Goal: Transaction & Acquisition: Purchase product/service

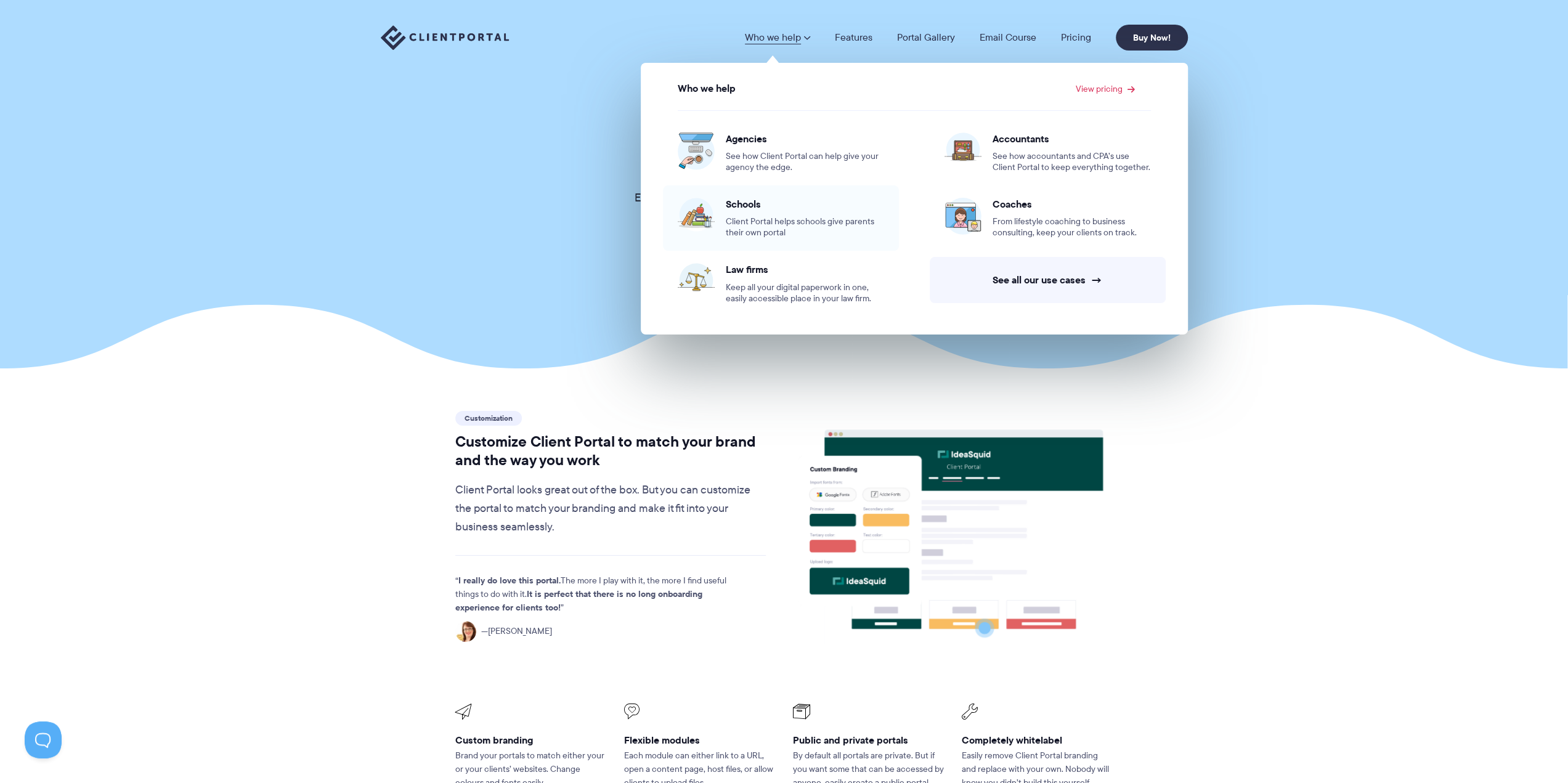
click at [785, 220] on span "Client Portal helps schools give parents their own portal" at bounding box center [804, 227] width 158 height 22
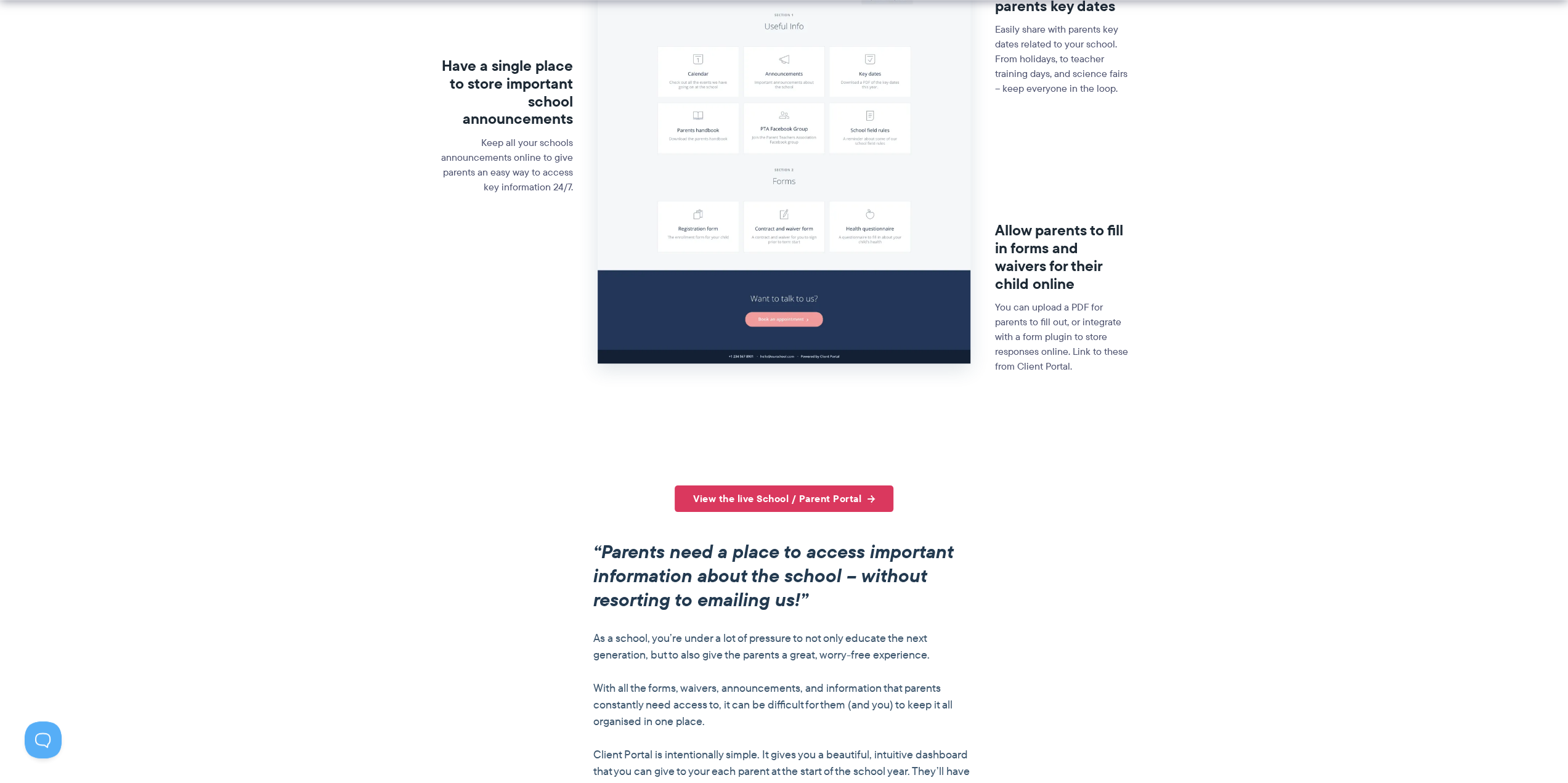
scroll to position [431, 0]
click at [779, 493] on link "View the live School / Parent Portal" at bounding box center [784, 498] width 219 height 27
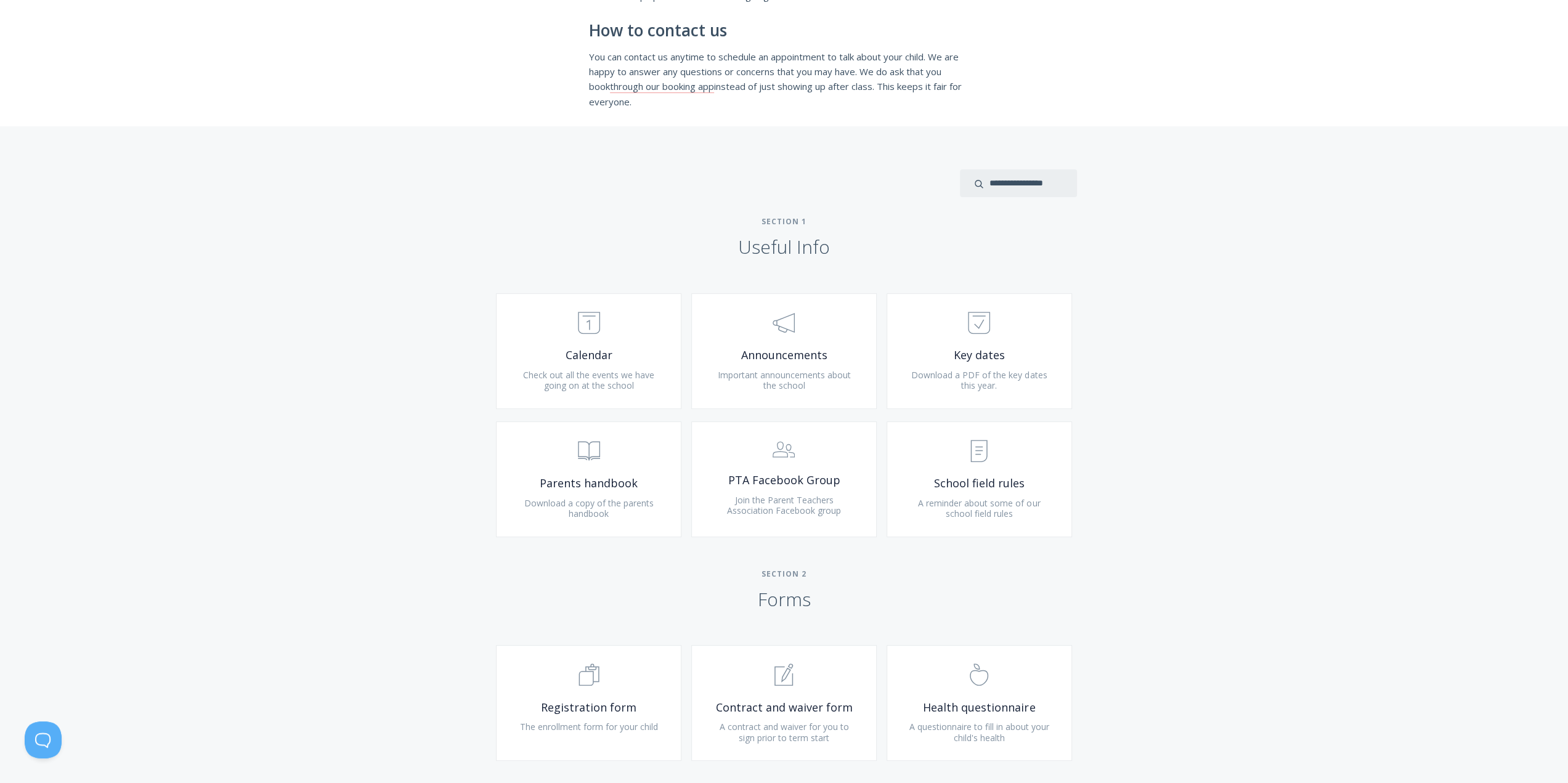
scroll to position [308, 0]
click at [603, 403] on link ".st0{fill:none;stroke:#000000;stroke-width:2;stroke-miterlimit:10;} Untitled-18…" at bounding box center [589, 349] width 186 height 116
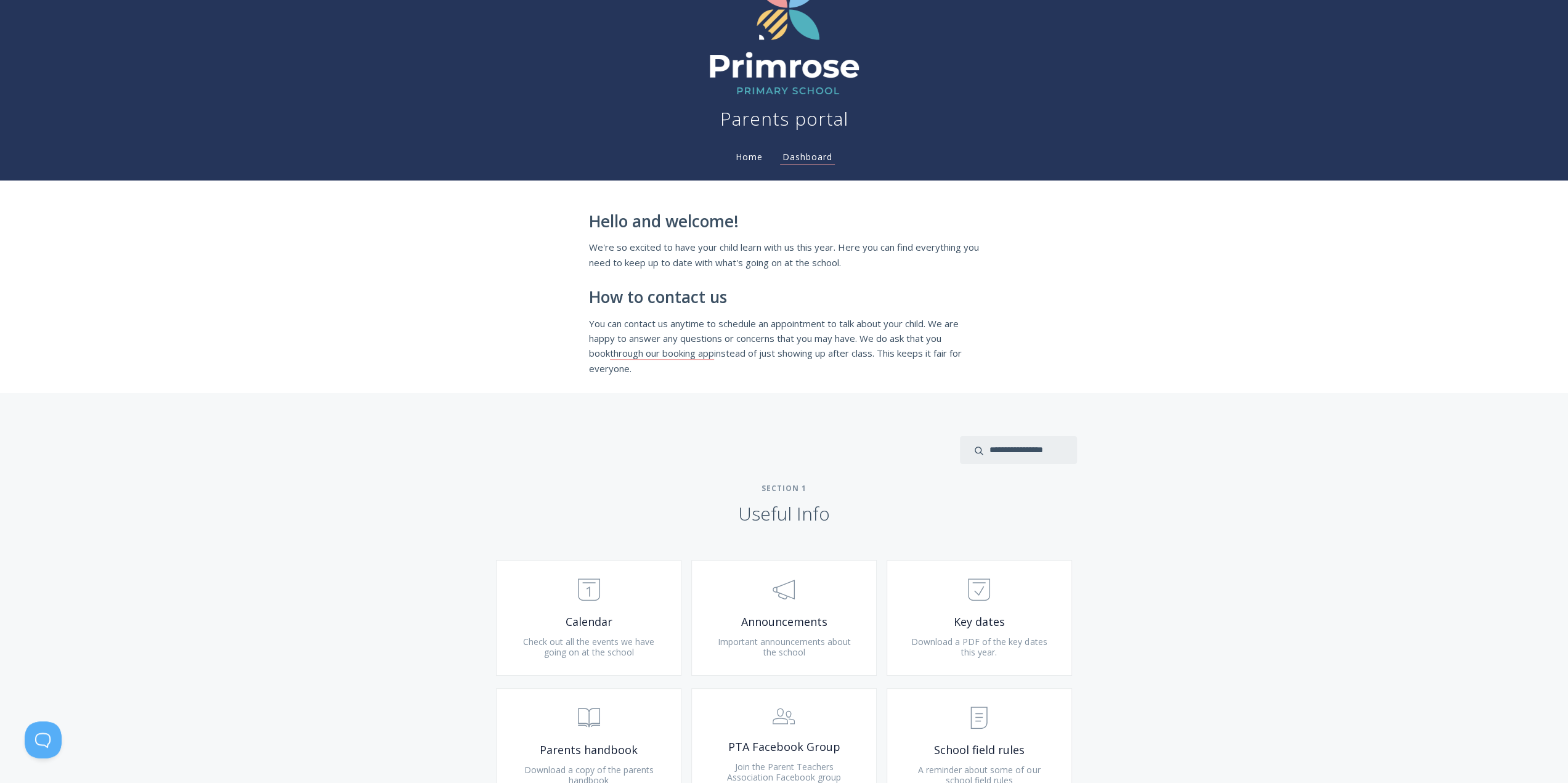
scroll to position [0, 0]
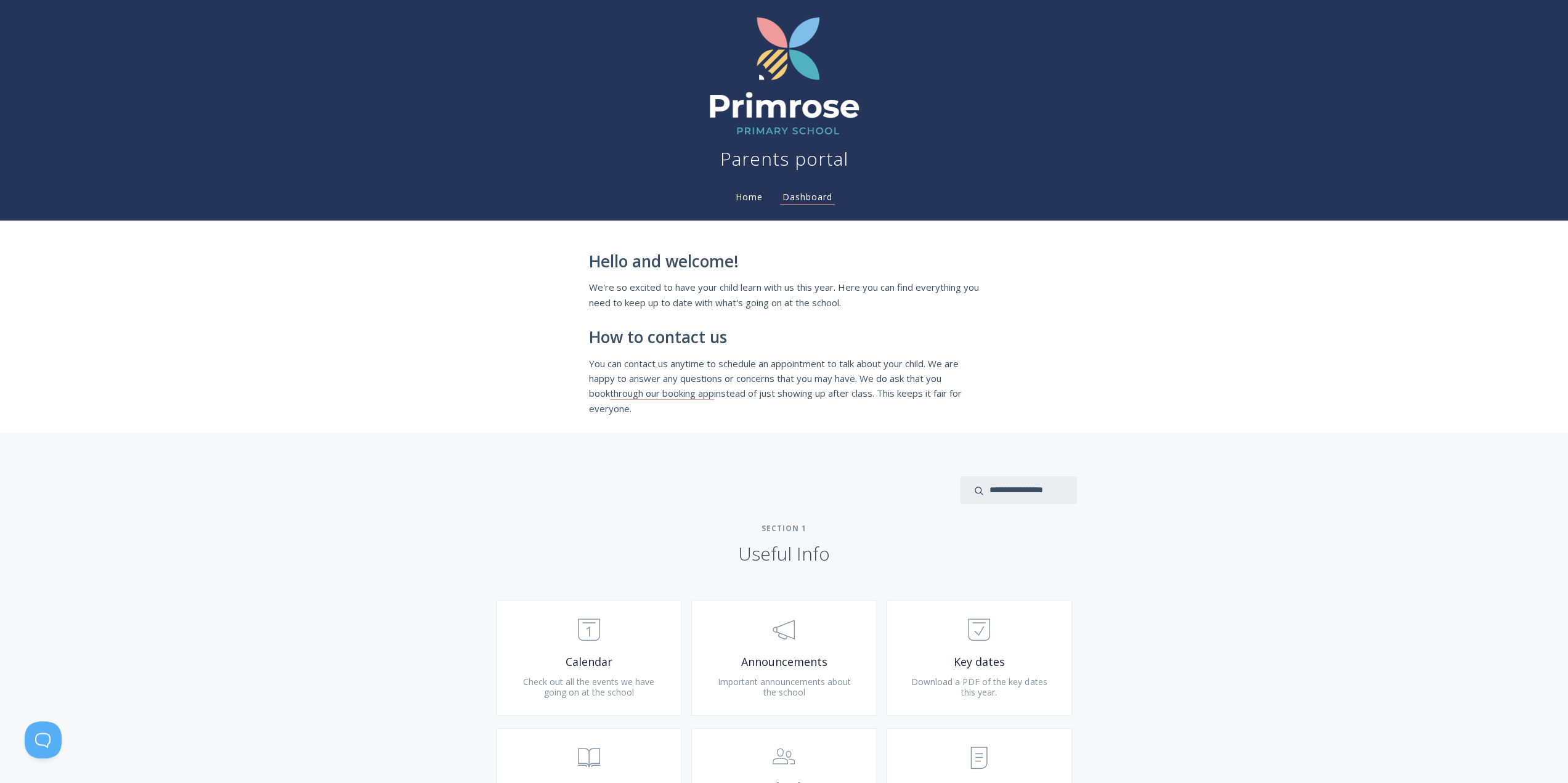
click at [750, 195] on link "Home" at bounding box center [748, 197] width 32 height 12
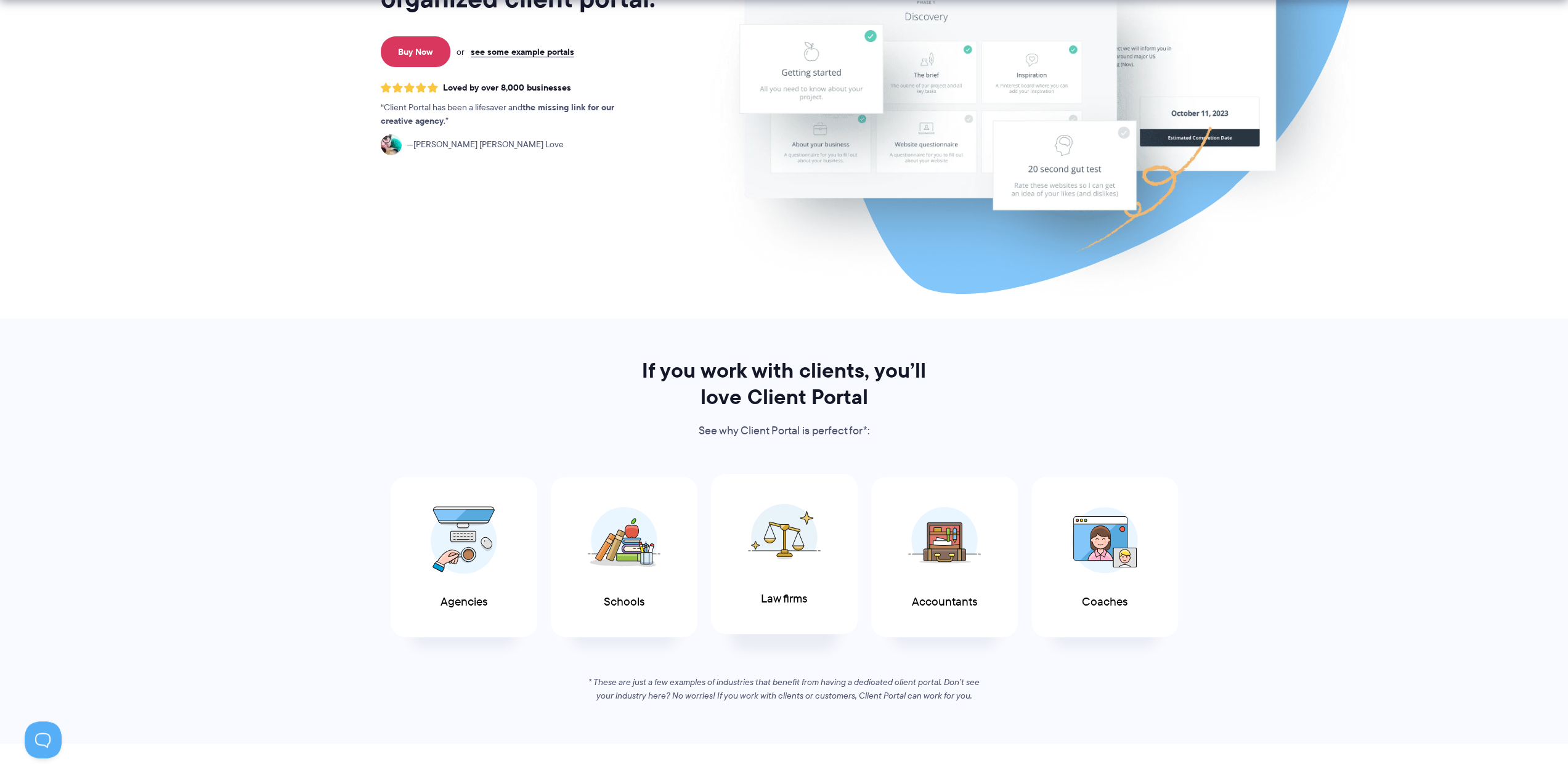
scroll to position [369, 0]
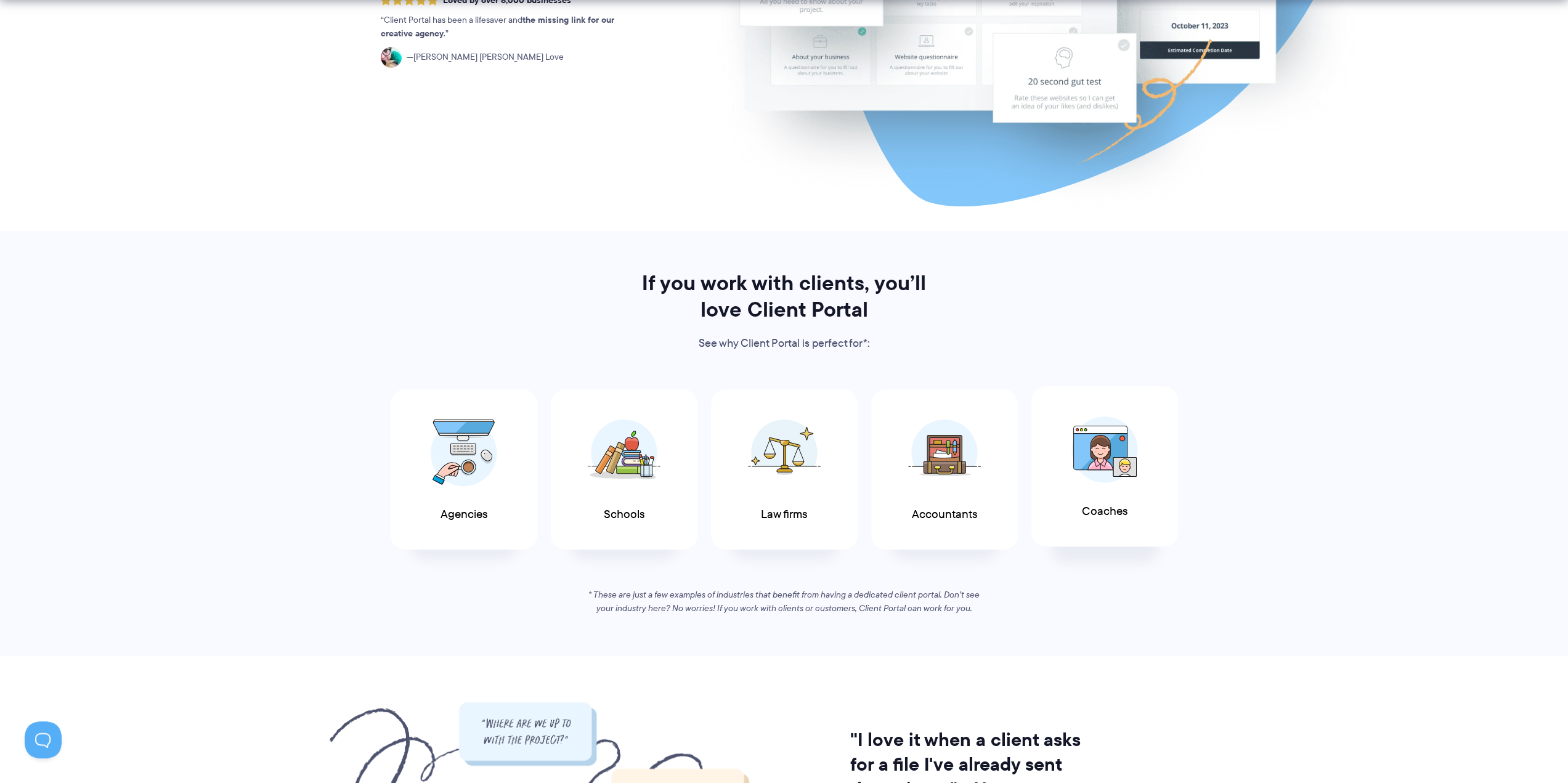
click at [1099, 484] on span at bounding box center [1104, 449] width 74 height 86
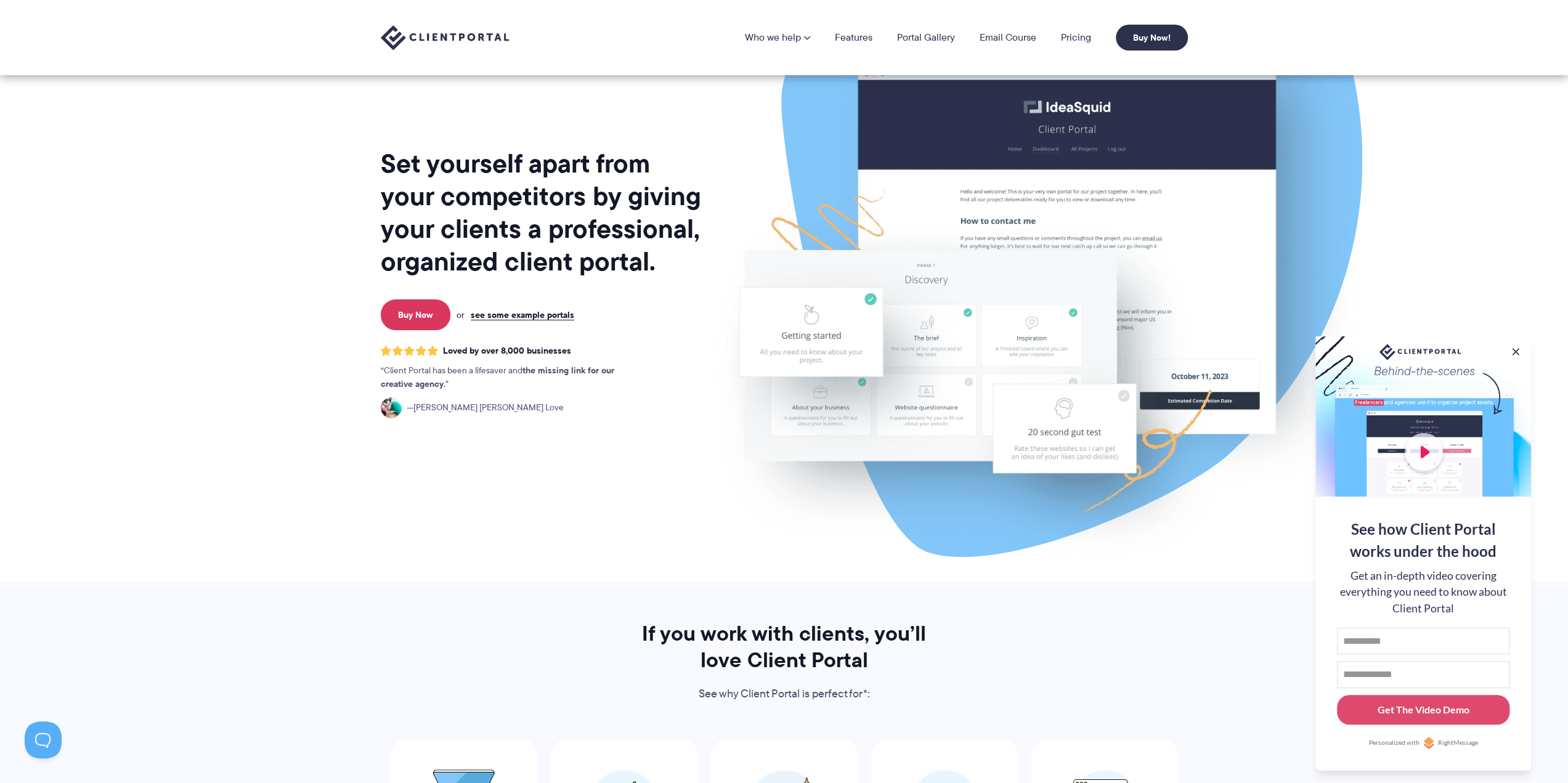
scroll to position [0, 0]
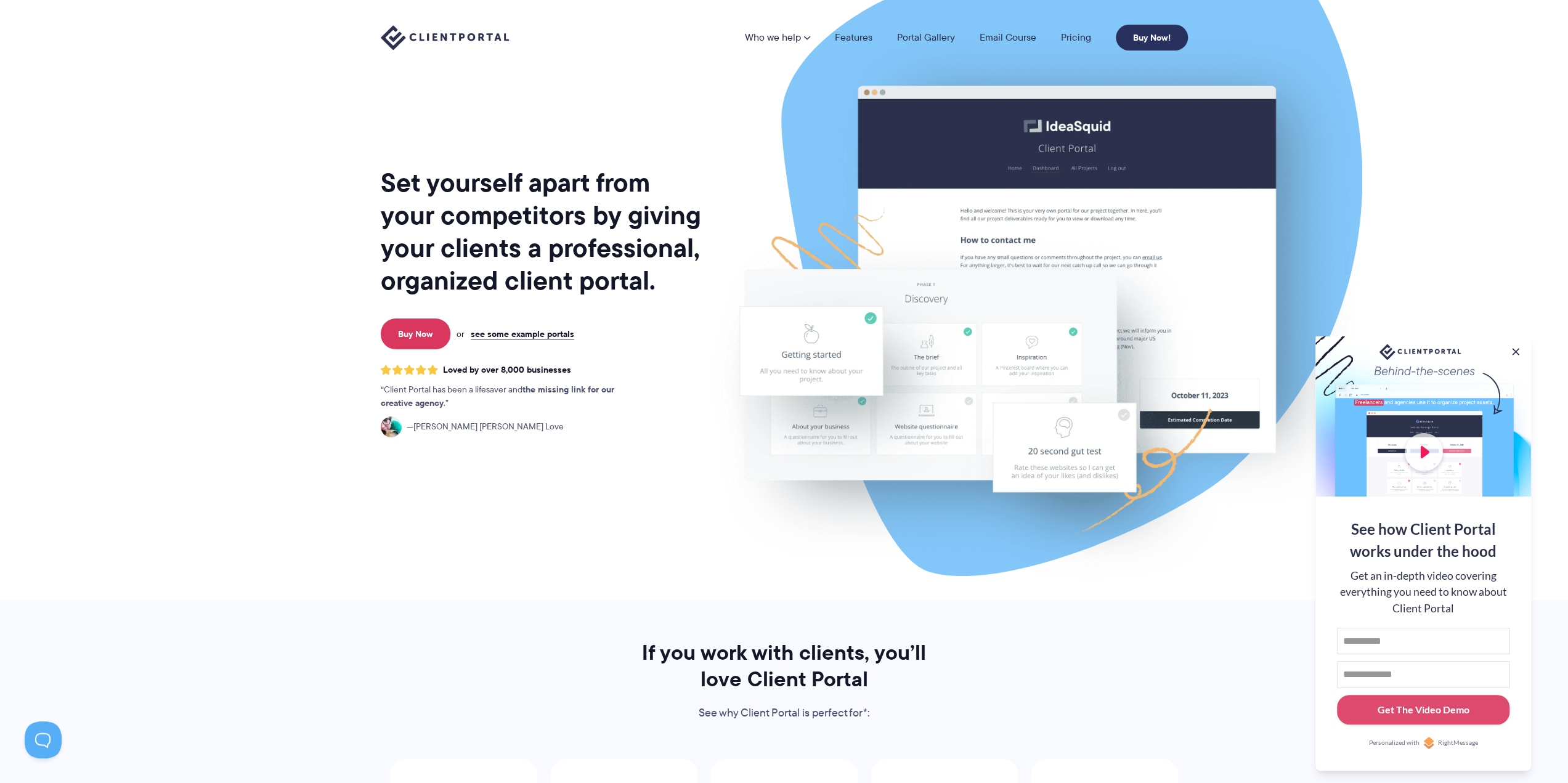
click at [1149, 33] on link "Buy Now!" at bounding box center [1151, 37] width 72 height 26
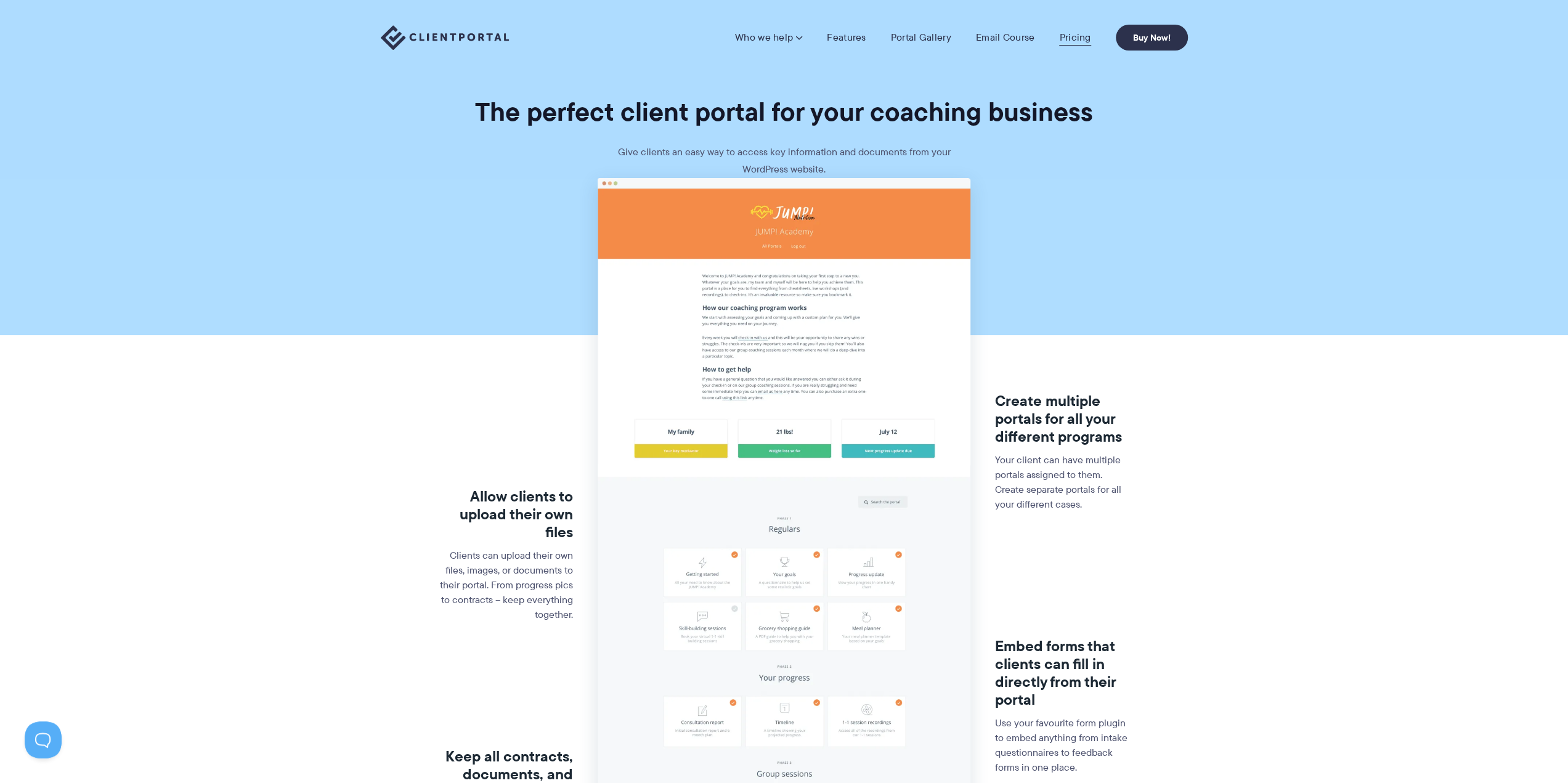
click at [1070, 38] on link "Pricing" at bounding box center [1074, 38] width 32 height 13
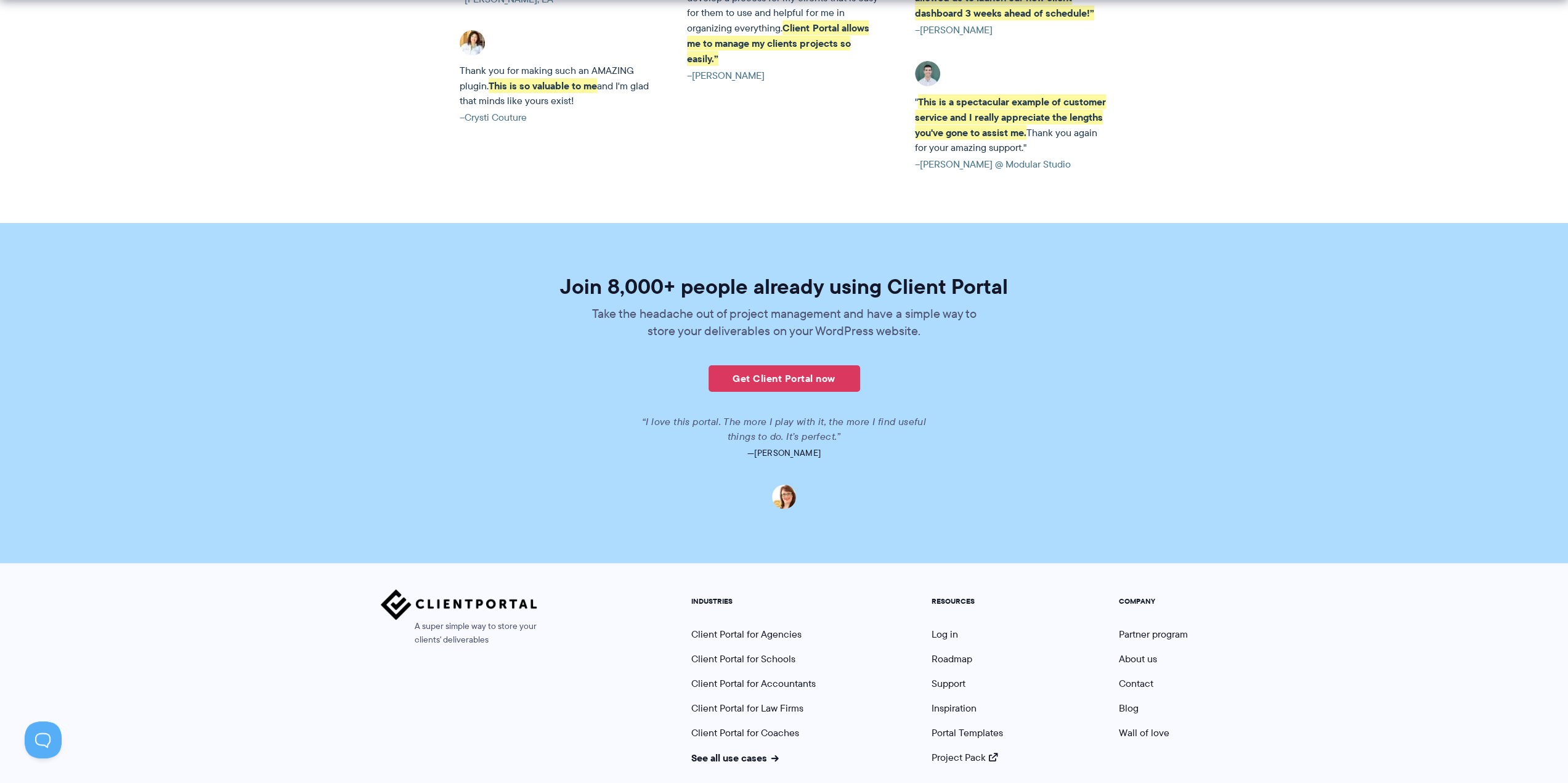
scroll to position [2785, 0]
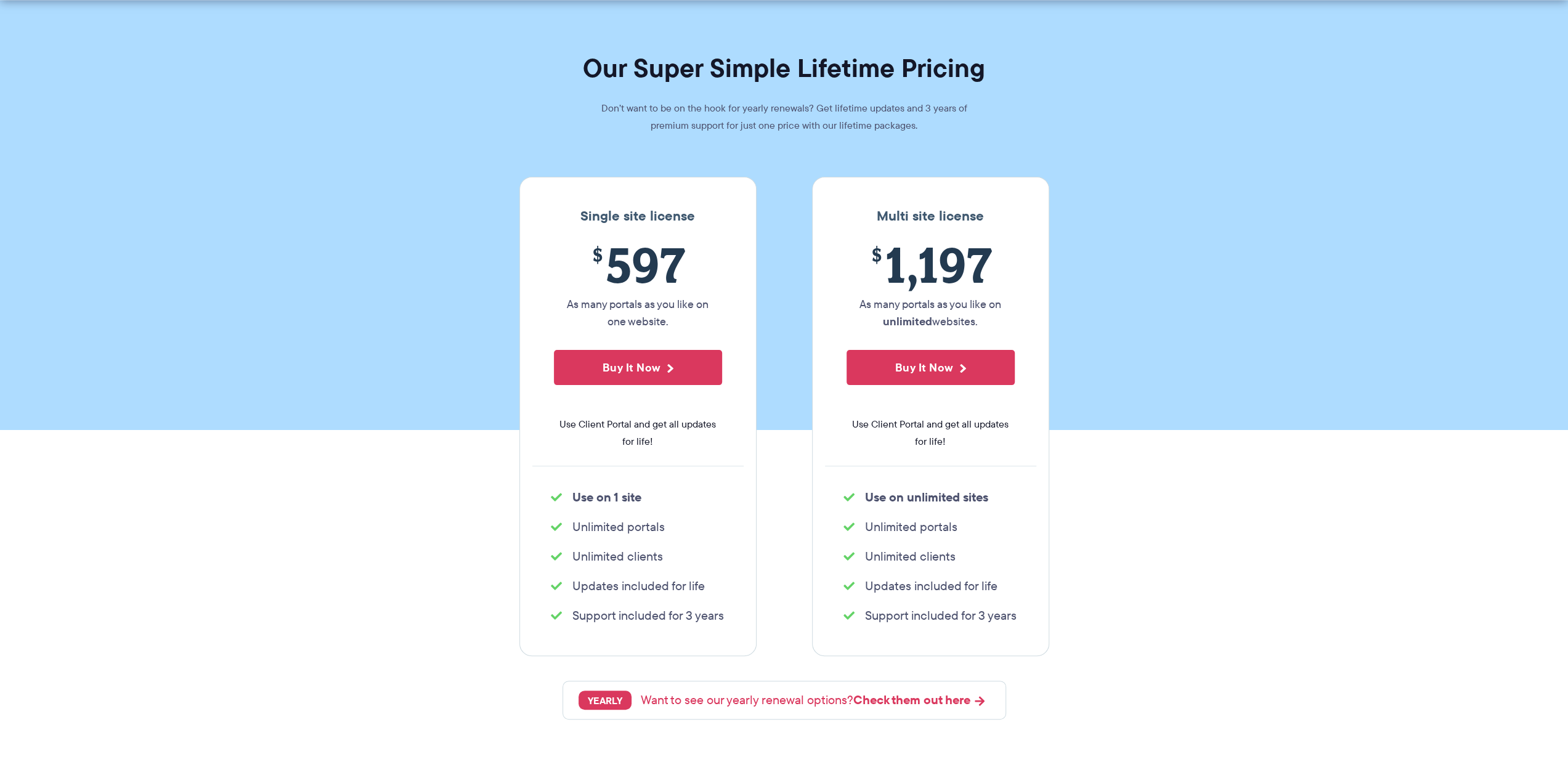
scroll to position [62, 0]
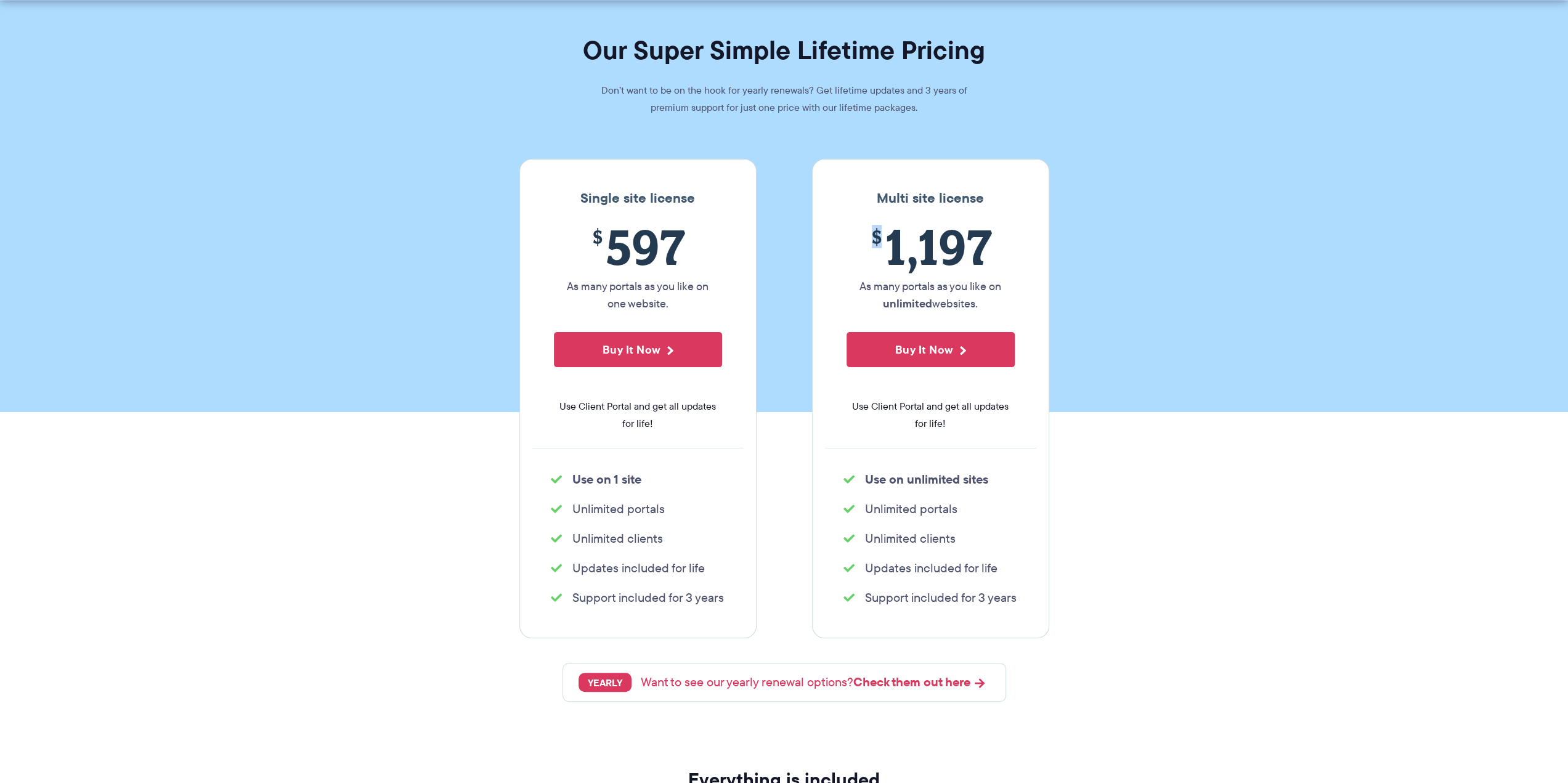
drag, startPoint x: 881, startPoint y: 240, endPoint x: 863, endPoint y: 240, distance: 18.0
click at [863, 240] on span "$ 1,197" at bounding box center [930, 247] width 168 height 56
click at [969, 265] on span "$ 1,197" at bounding box center [930, 247] width 168 height 56
drag, startPoint x: 987, startPoint y: 257, endPoint x: 887, endPoint y: 256, distance: 100.0
click at [887, 256] on span "$ 1,197" at bounding box center [930, 247] width 168 height 56
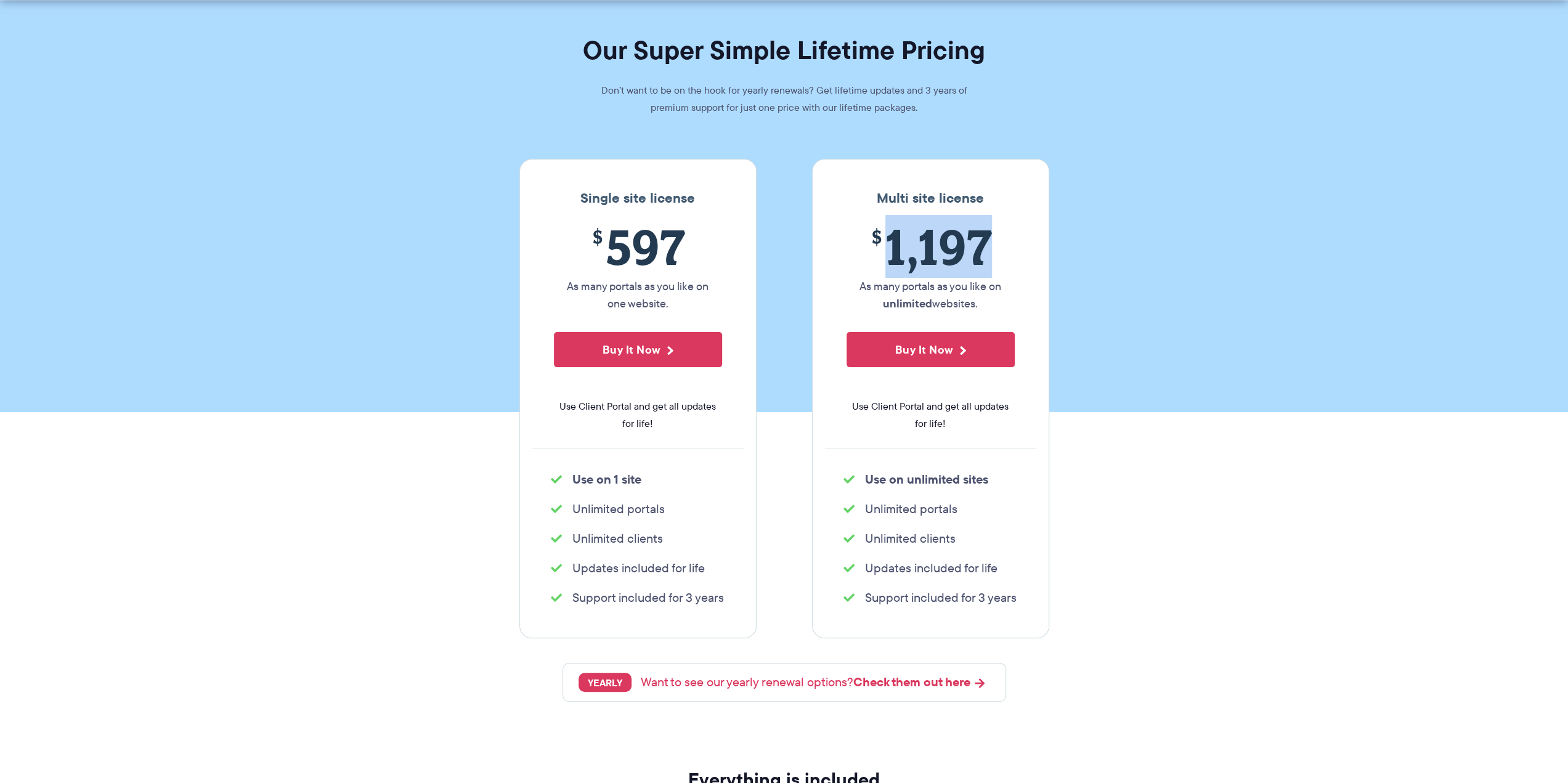
copy span "1,197"
click at [1145, 246] on section "Our Super Simple Lifetime Pricing Don’t want to be on the hook for yearly renew…" at bounding box center [784, 175] width 1568 height 473
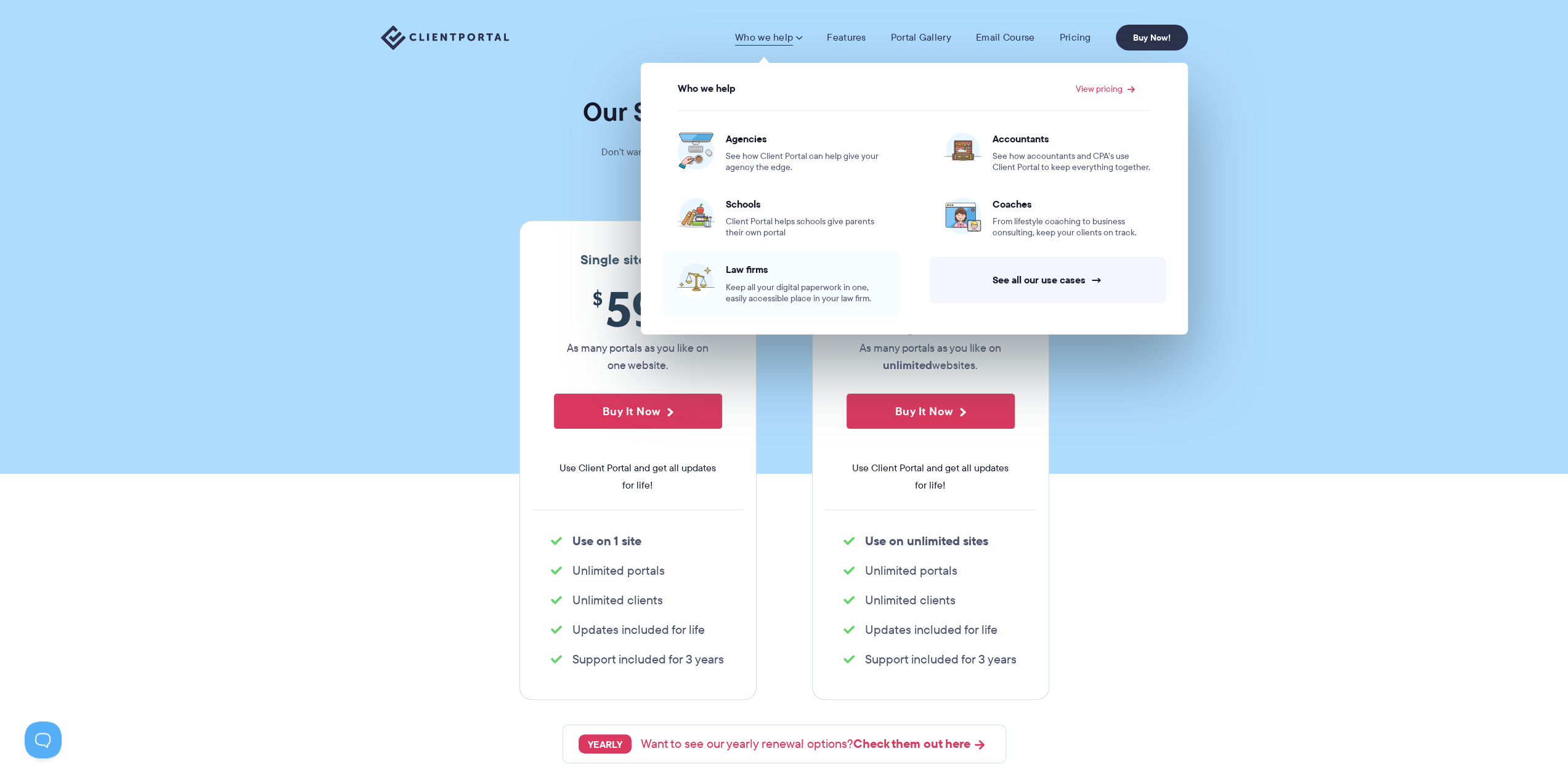
click at [755, 276] on div "Law firms Keep all your digital paperwork in one, easily accessible place in yo…" at bounding box center [804, 283] width 158 height 41
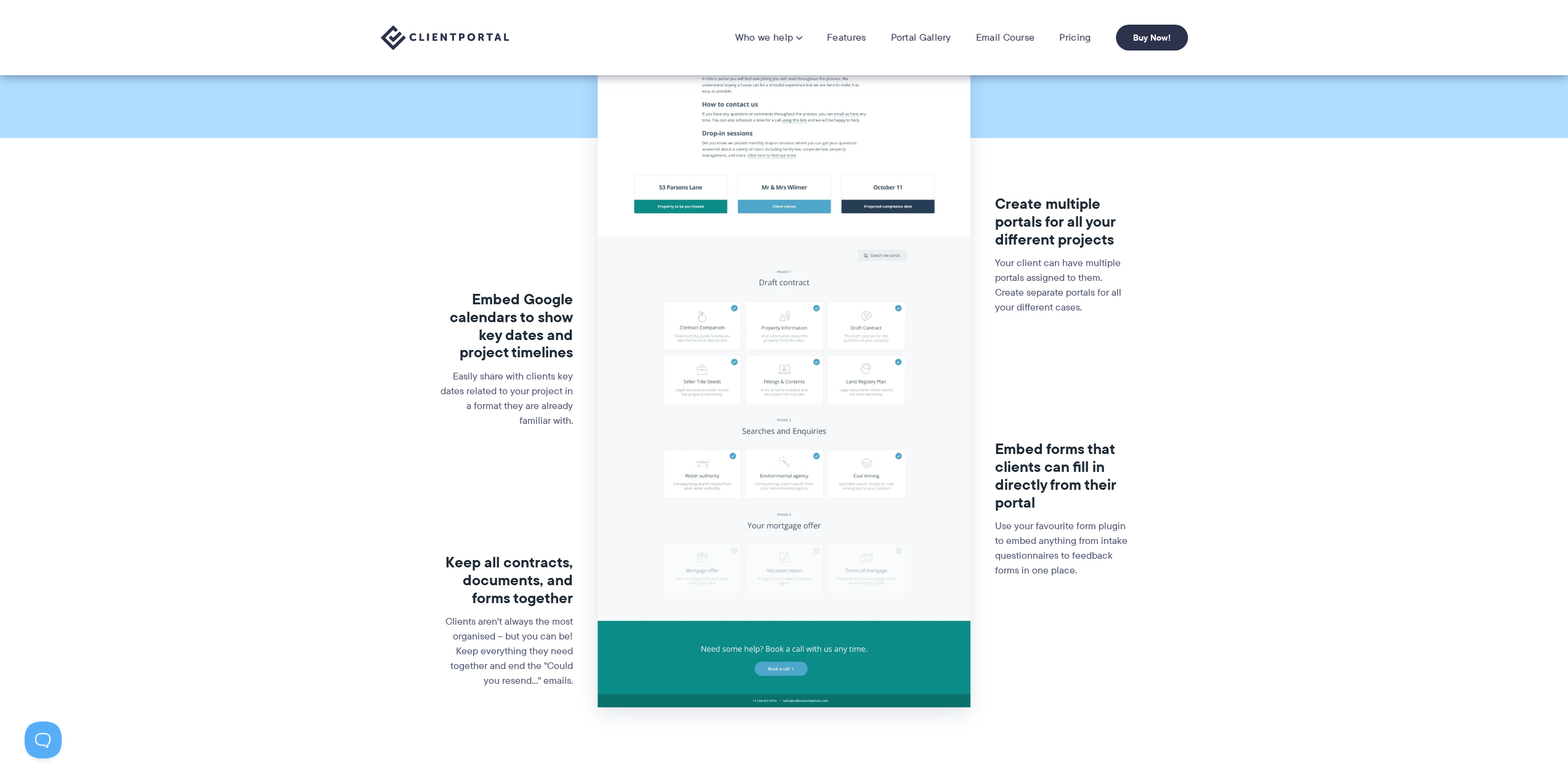
scroll to position [123, 0]
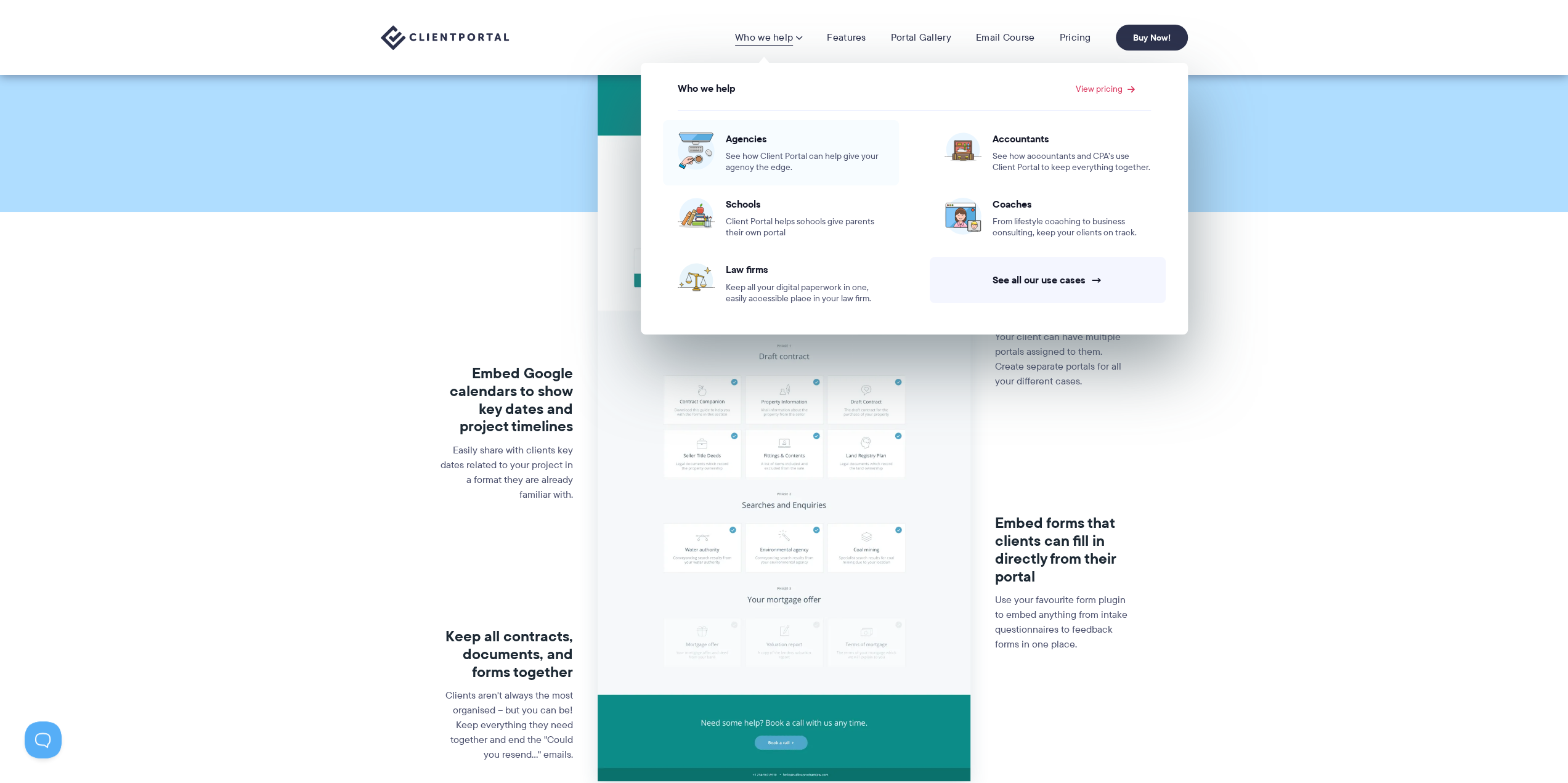
click at [759, 157] on span "See how Client Portal can help give your agency the edge." at bounding box center [804, 162] width 158 height 22
